Goal: Task Accomplishment & Management: Manage account settings

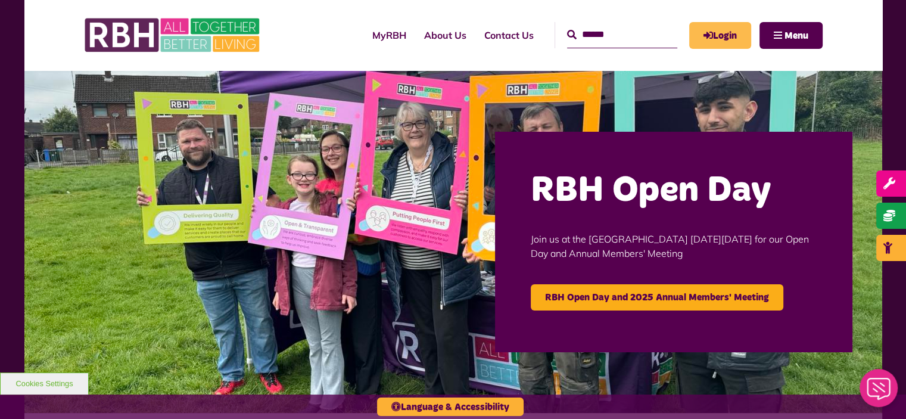
click at [711, 39] on link "Login" at bounding box center [720, 35] width 62 height 27
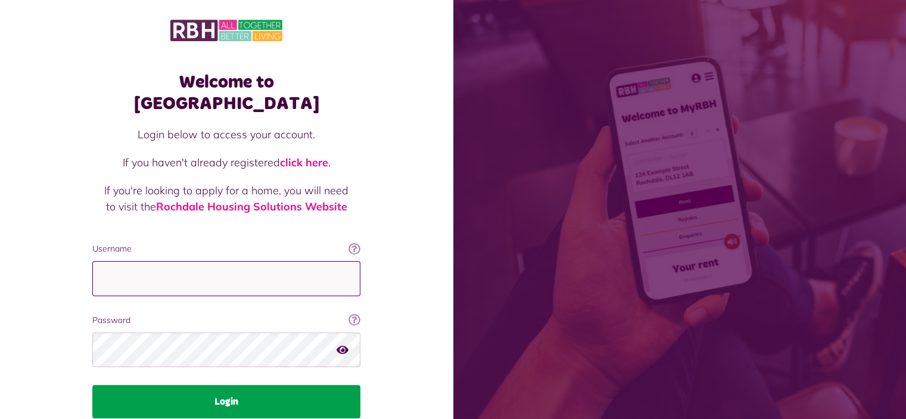
type input "**********"
click at [251, 388] on button "Login" at bounding box center [226, 401] width 268 height 33
click at [274, 385] on button "Login" at bounding box center [226, 401] width 268 height 33
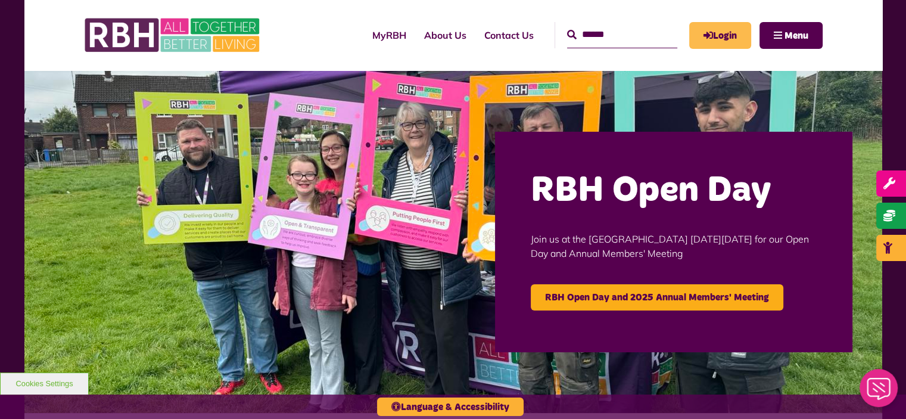
click at [725, 36] on link "Login" at bounding box center [720, 35] width 62 height 27
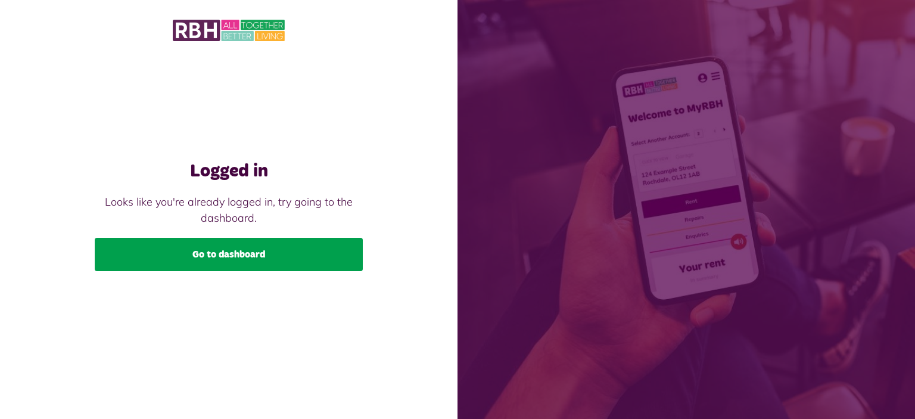
click at [348, 255] on link "Go to dashboard" at bounding box center [229, 254] width 268 height 33
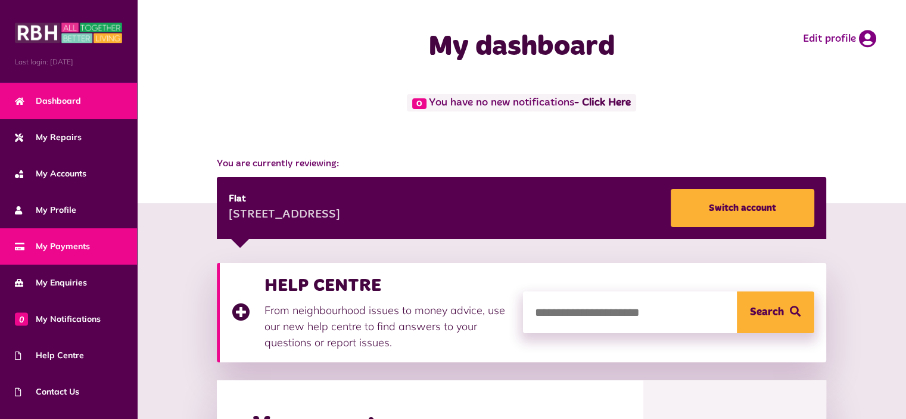
click at [90, 238] on link "My Payments" at bounding box center [68, 246] width 137 height 36
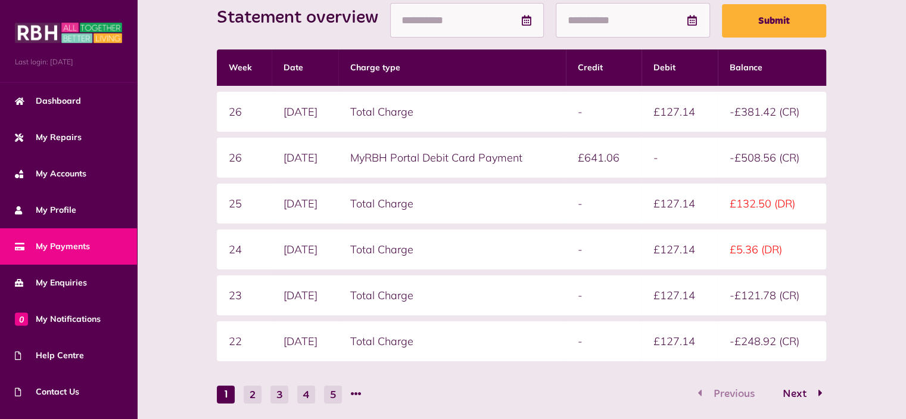
scroll to position [276, 0]
click at [631, 384] on nav "1 2 3 4 5 Previous Next" at bounding box center [521, 393] width 609 height 18
